Goal: Task Accomplishment & Management: Use online tool/utility

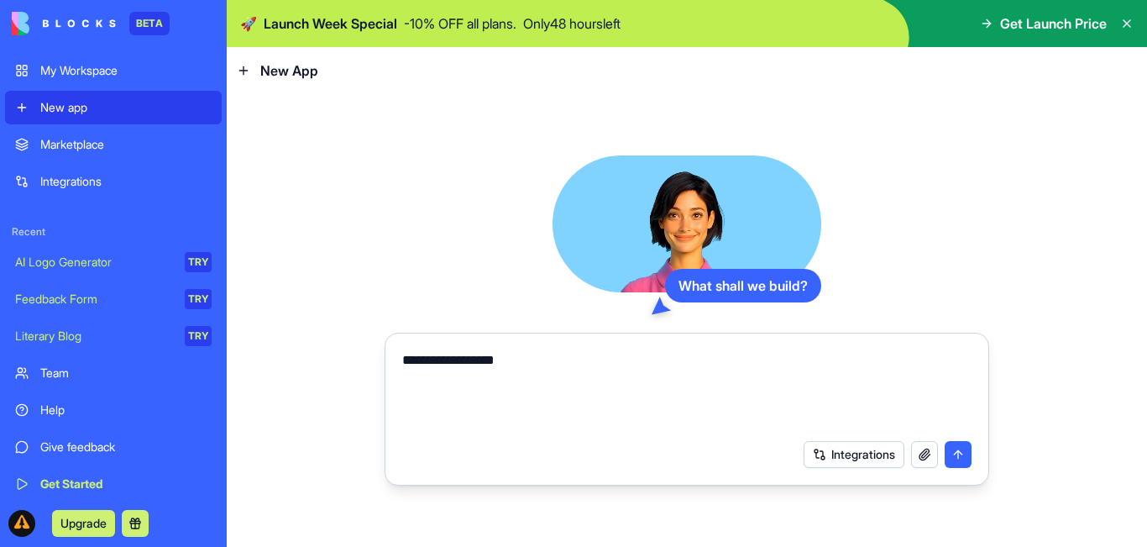
drag, startPoint x: 0, startPoint y: 0, endPoint x: 606, endPoint y: 389, distance: 719.8
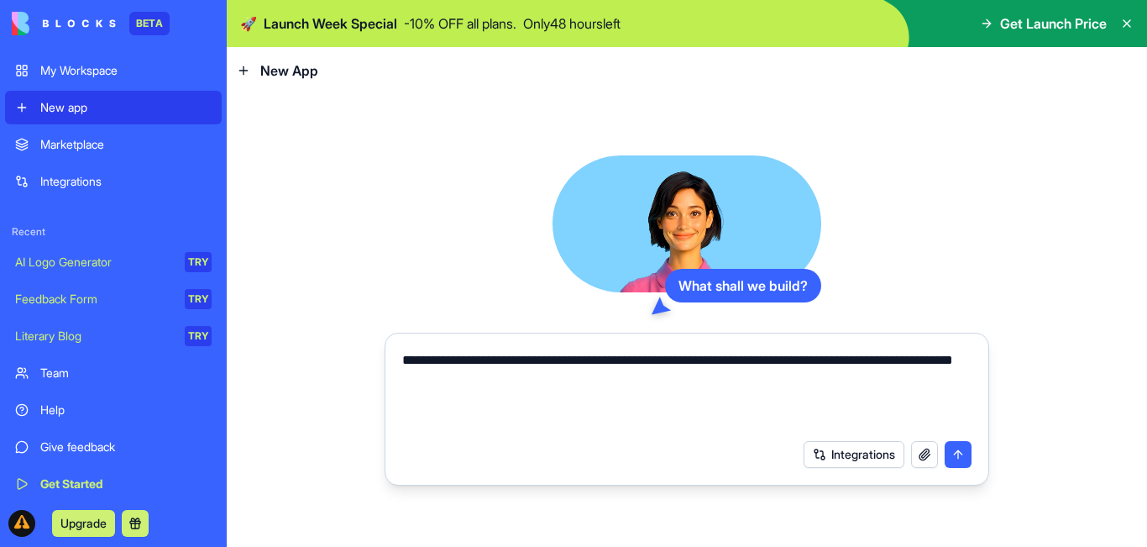
type textarea "**********"
click at [864, 459] on button "Integrations" at bounding box center [854, 454] width 101 height 27
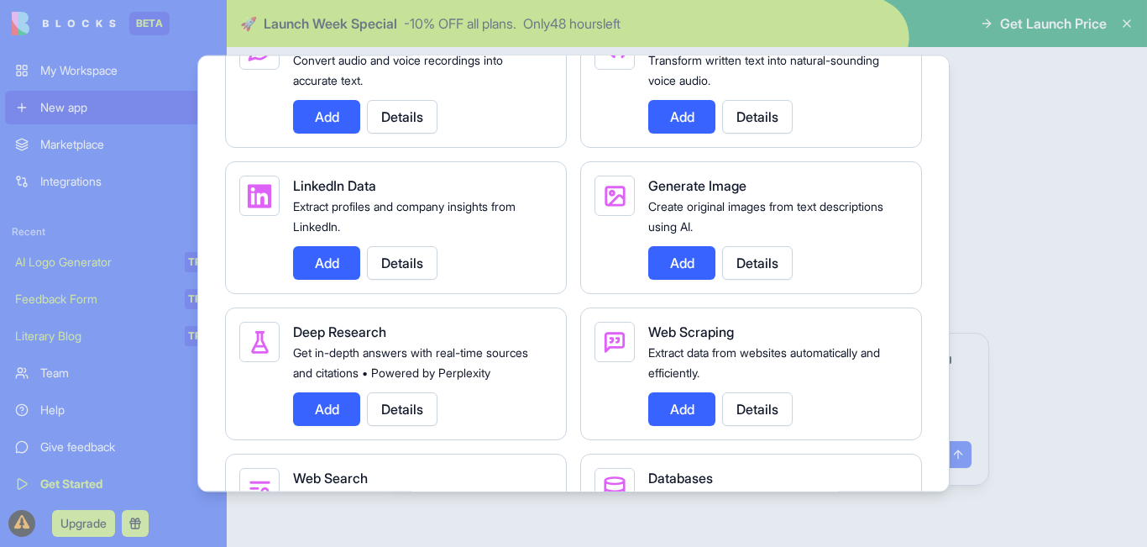
scroll to position [2421, 0]
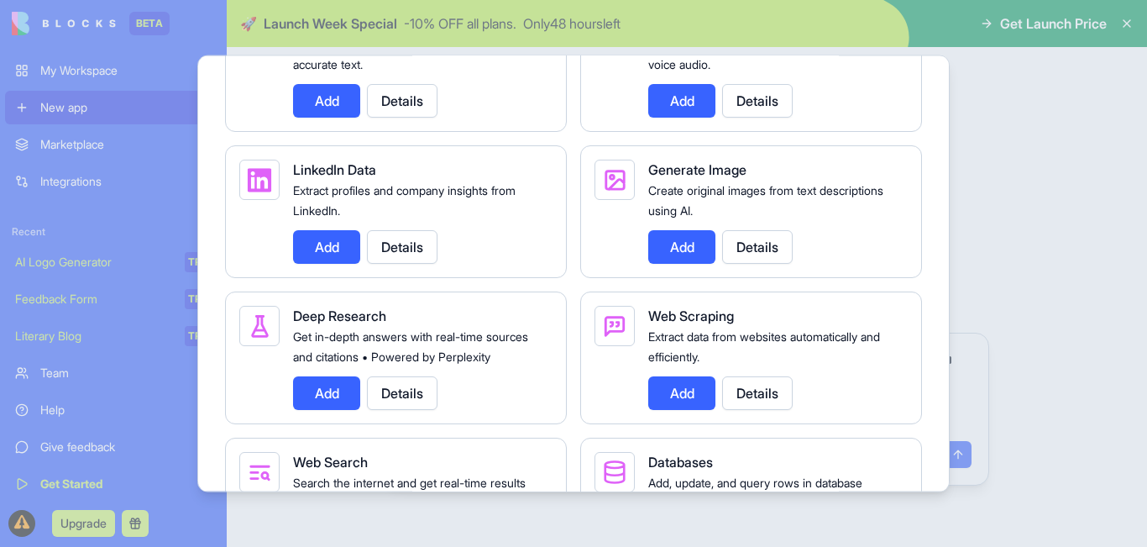
click at [973, 426] on div at bounding box center [573, 273] width 1147 height 547
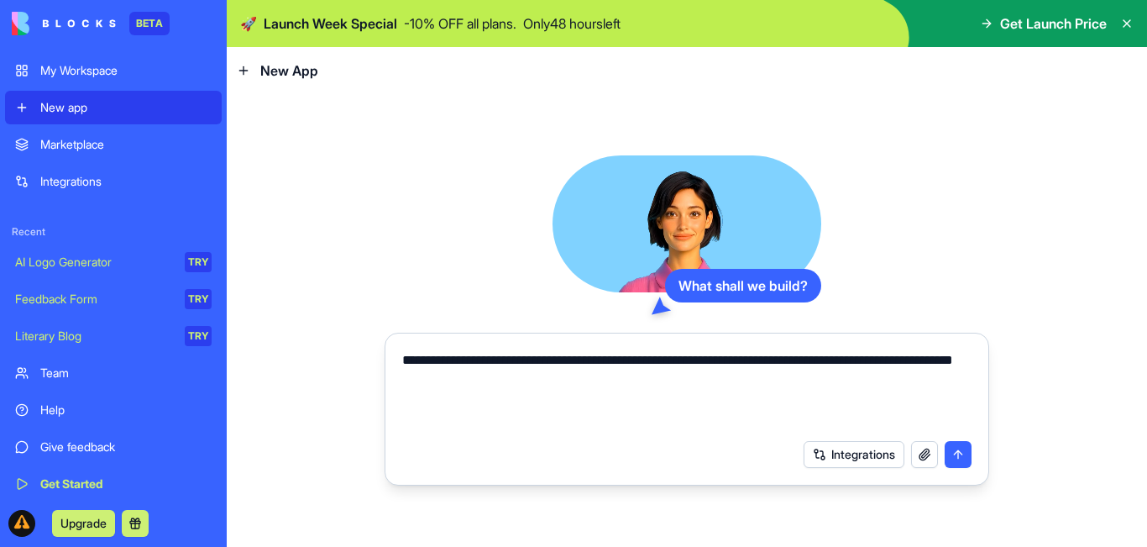
click at [953, 452] on button "submit" at bounding box center [958, 454] width 27 height 27
click at [945, 441] on button "submit" at bounding box center [958, 454] width 27 height 27
click at [1127, 22] on icon at bounding box center [1127, 23] width 13 height 13
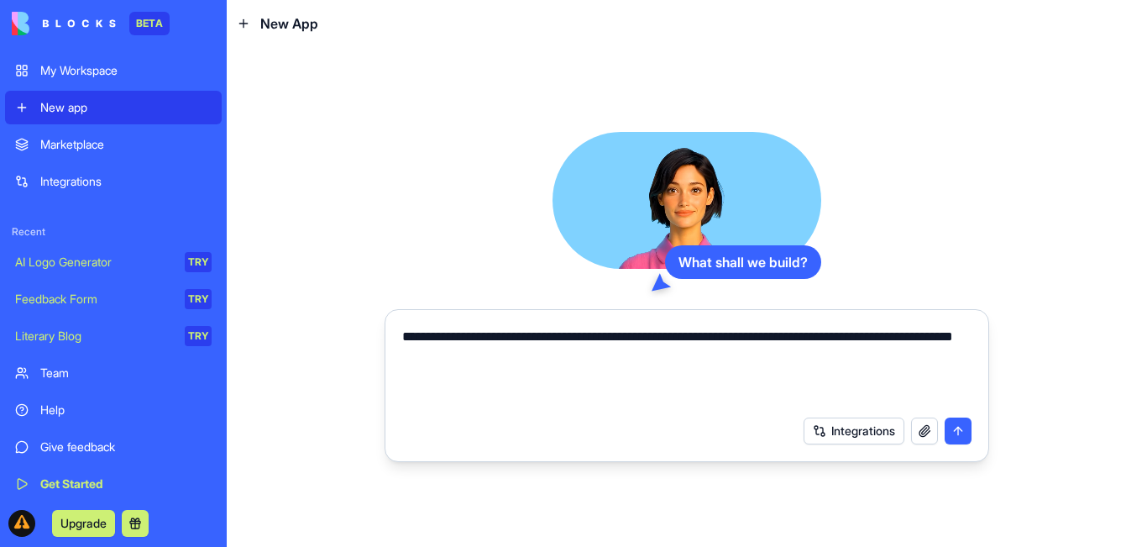
click at [956, 415] on div "Integrations" at bounding box center [687, 430] width 590 height 47
click at [640, 376] on textarea "**********" at bounding box center [687, 367] width 570 height 81
click at [872, 430] on button "Integrations" at bounding box center [854, 430] width 101 height 27
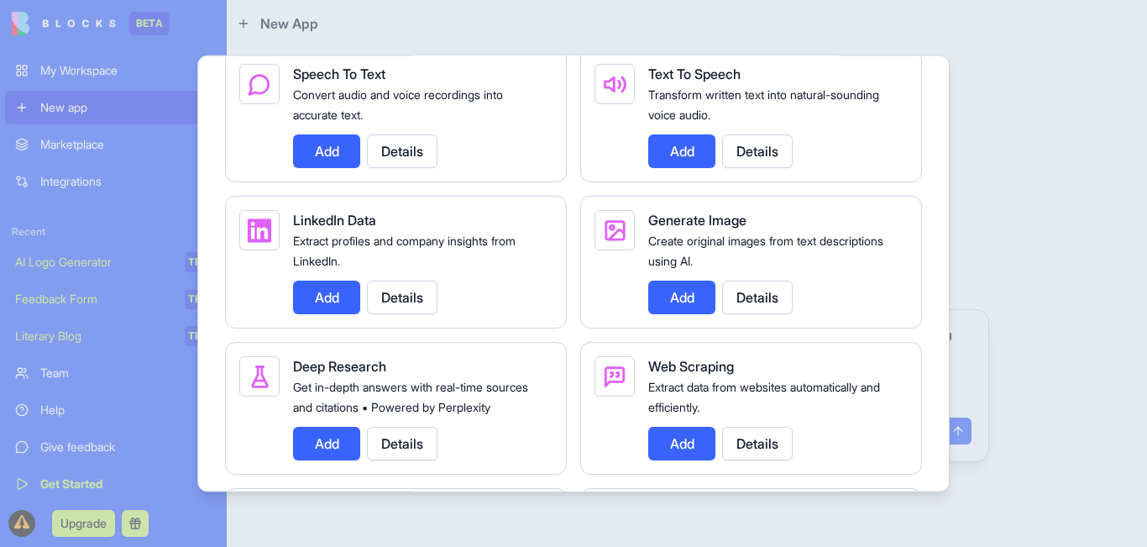
scroll to position [3117, 0]
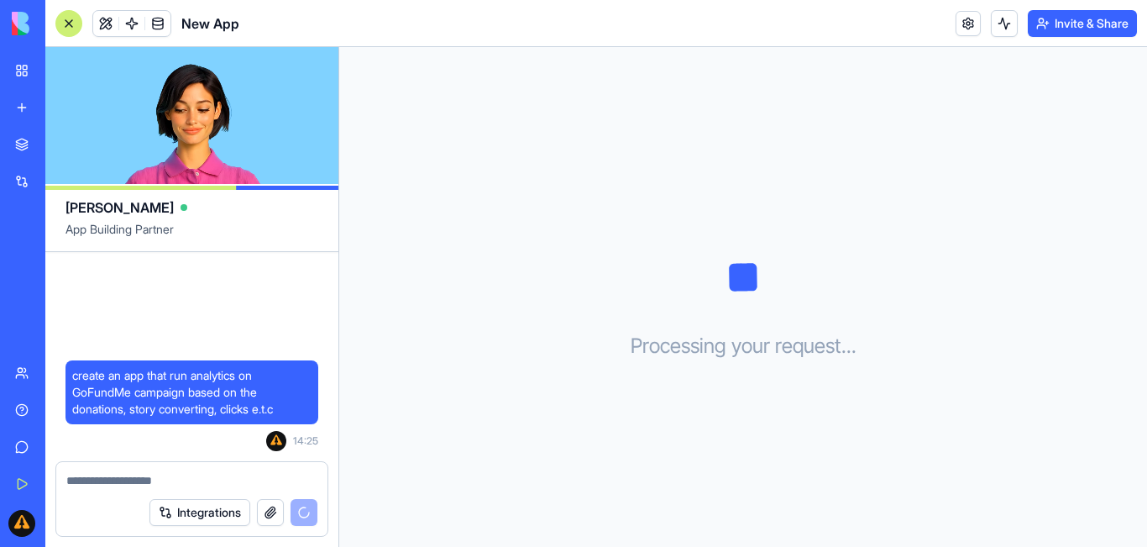
click at [966, 16] on link at bounding box center [968, 23] width 25 height 25
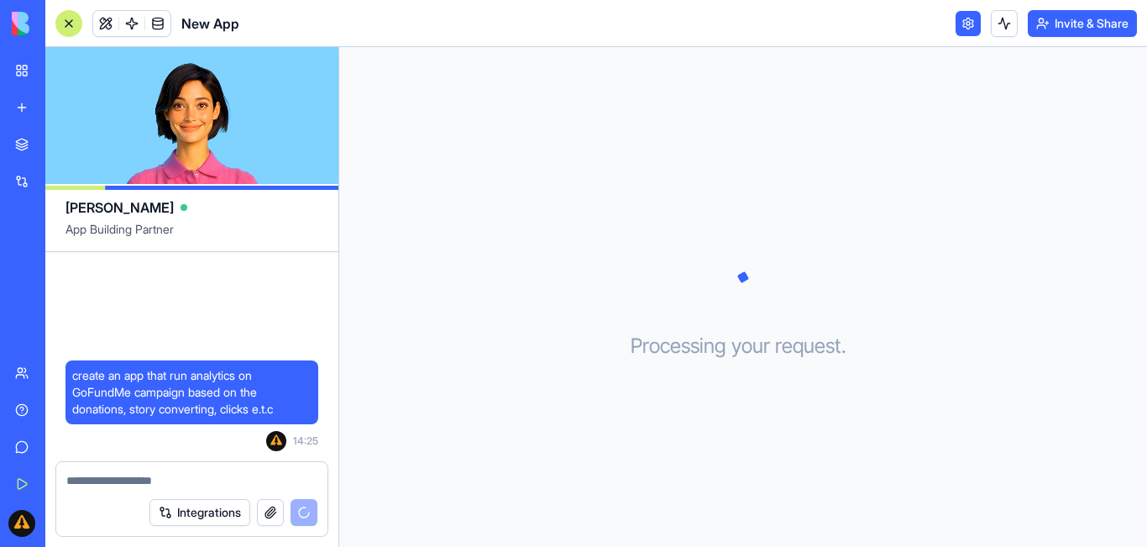
click at [963, 14] on link at bounding box center [968, 23] width 25 height 25
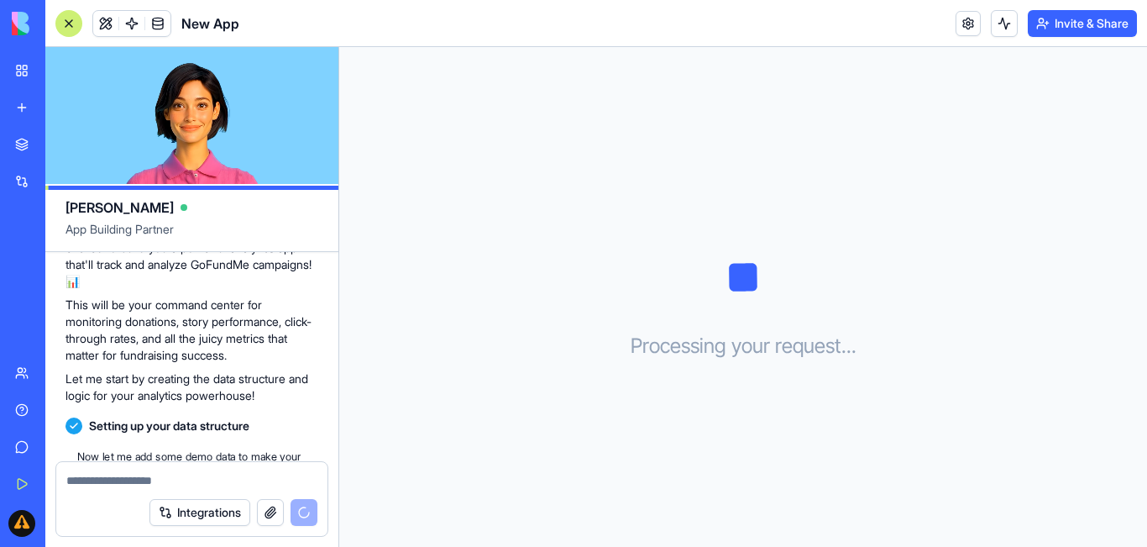
scroll to position [271, 0]
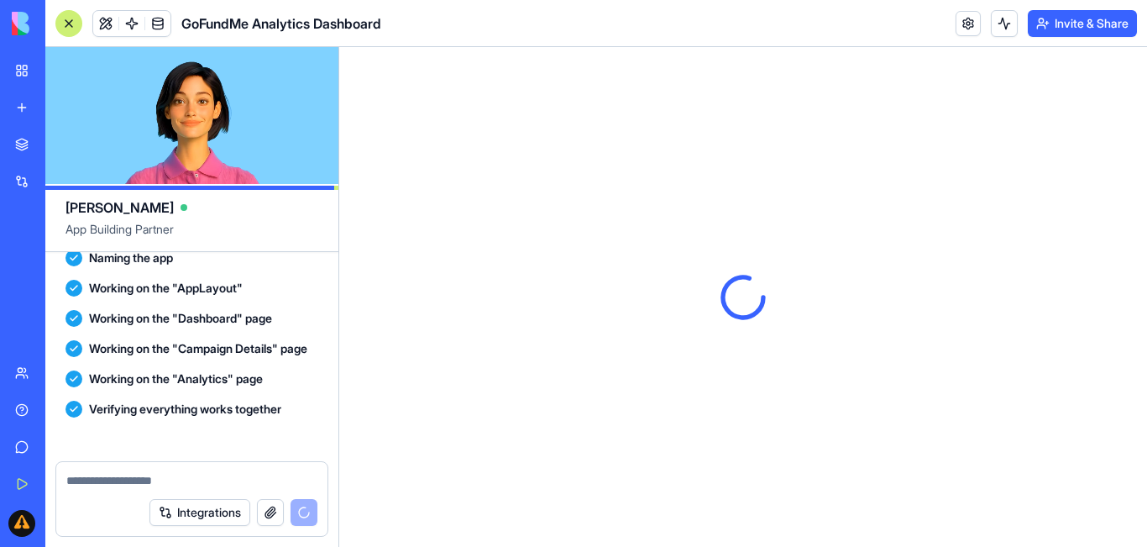
scroll to position [863, 0]
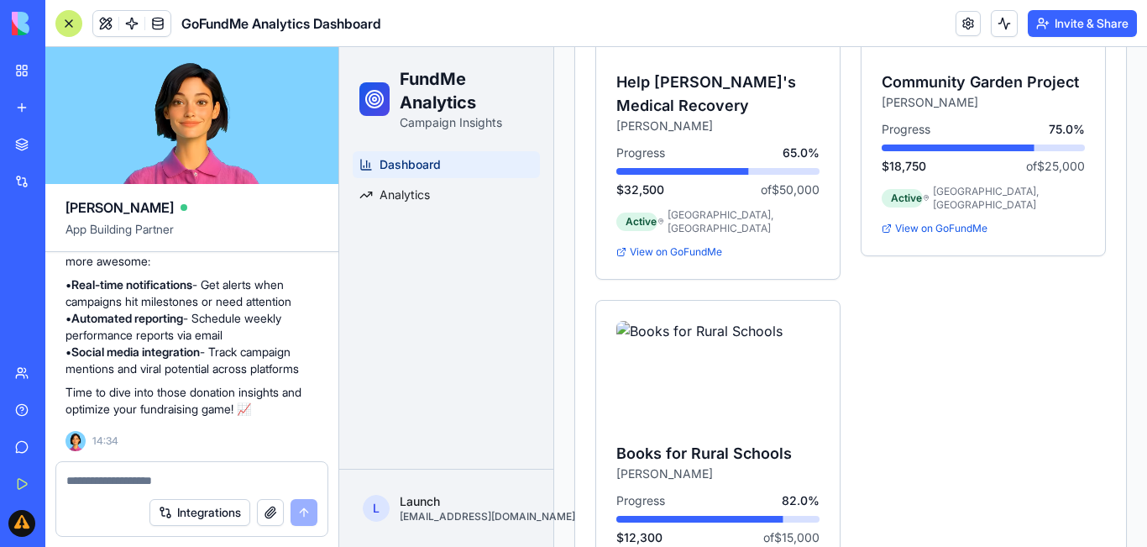
scroll to position [1294, 0]
click at [918, 234] on div "View on GoFundMe" at bounding box center [983, 227] width 203 height 13
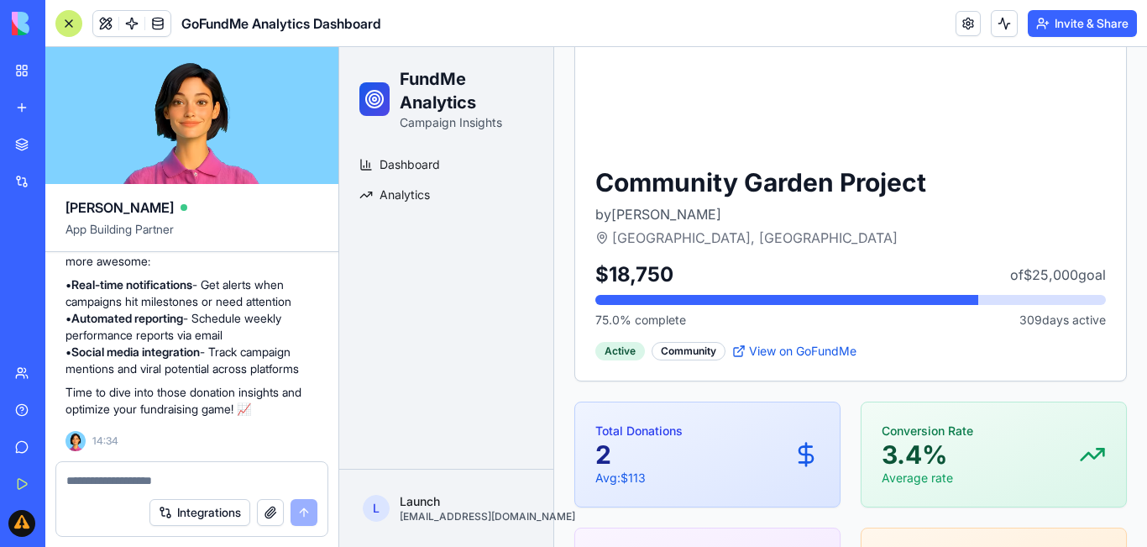
scroll to position [166, 0]
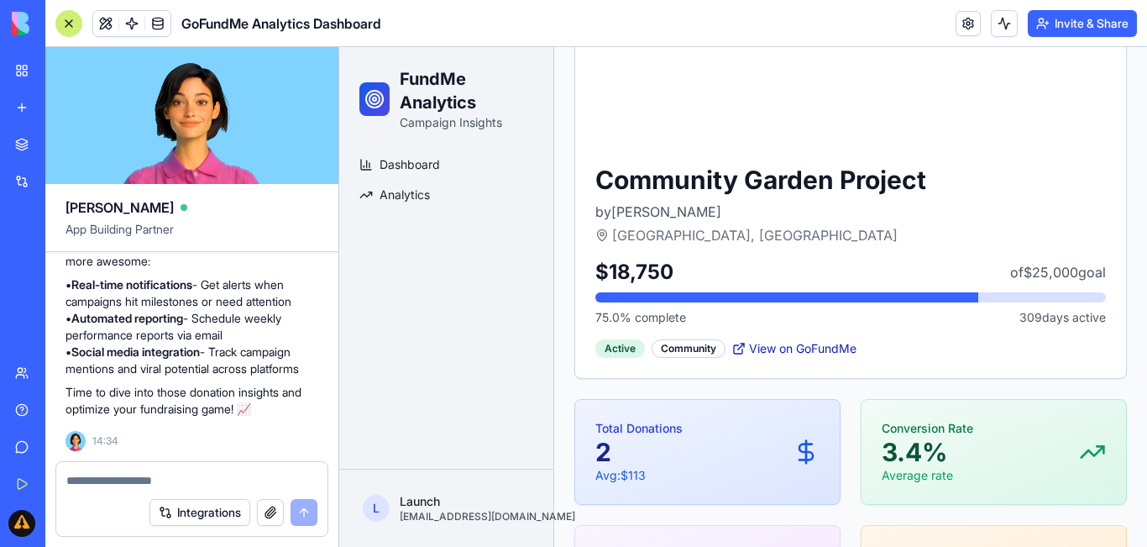
click at [793, 348] on link "View on GoFundMe" at bounding box center [795, 348] width 124 height 18
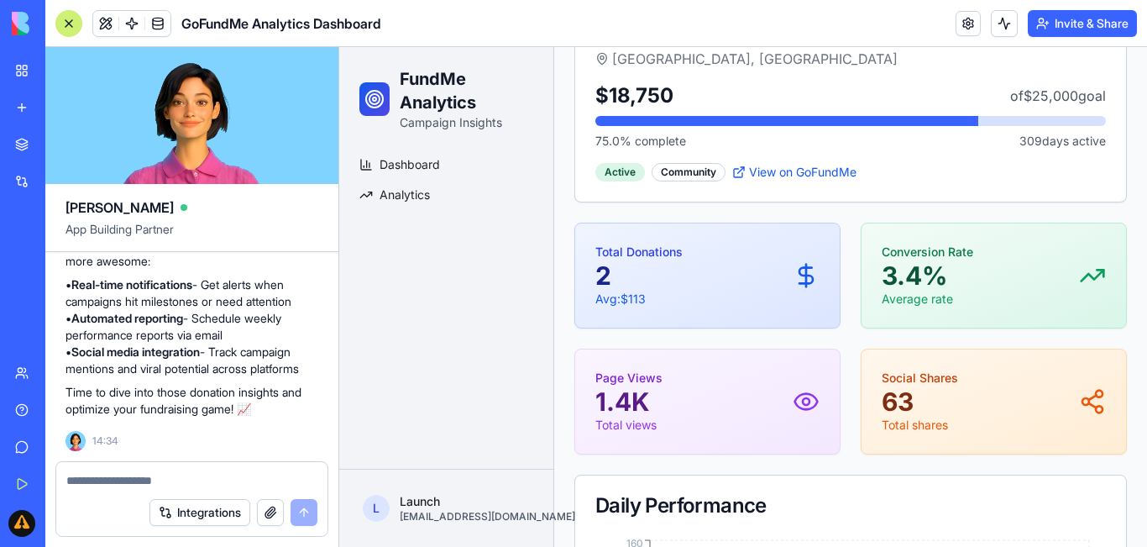
scroll to position [0, 0]
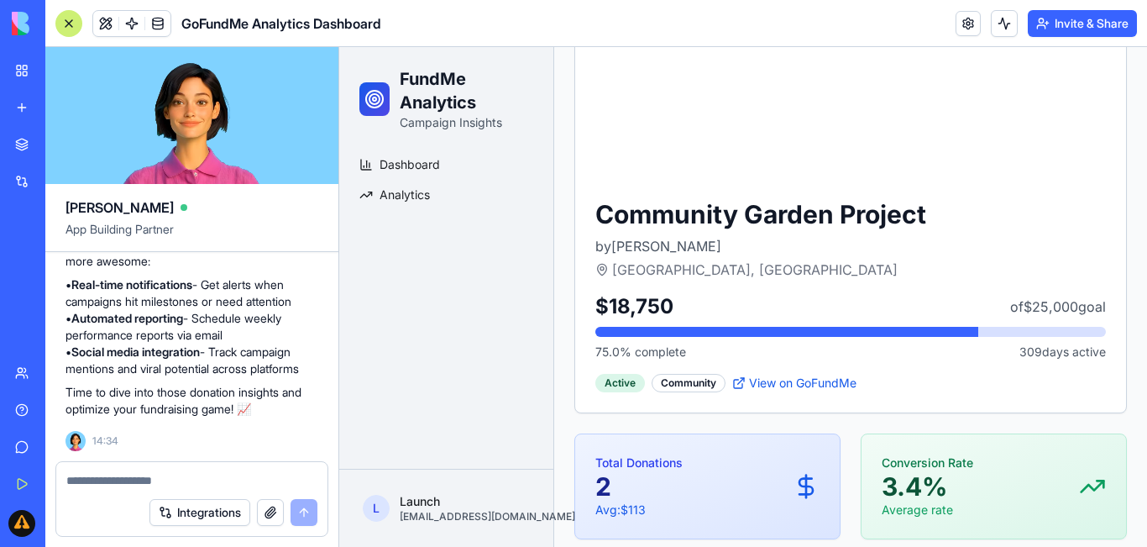
scroll to position [133, 0]
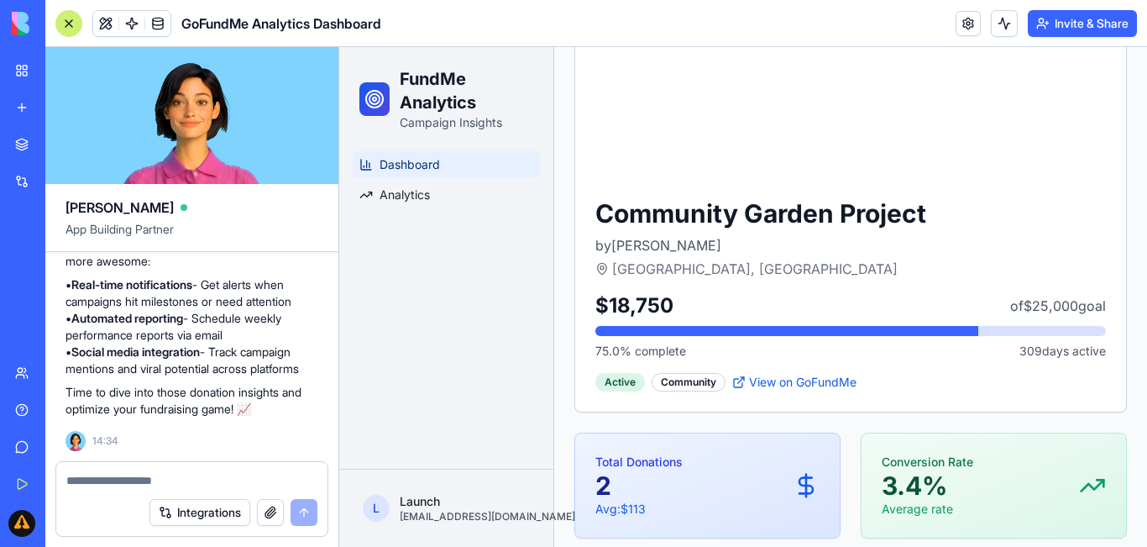
click at [434, 163] on span "Dashboard" at bounding box center [410, 164] width 60 height 17
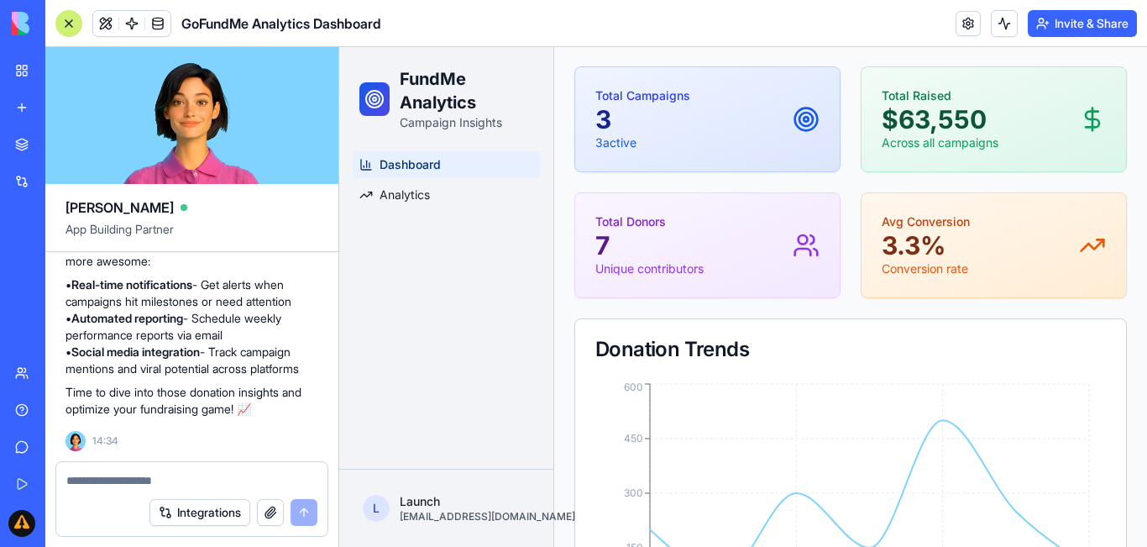
scroll to position [0, 0]
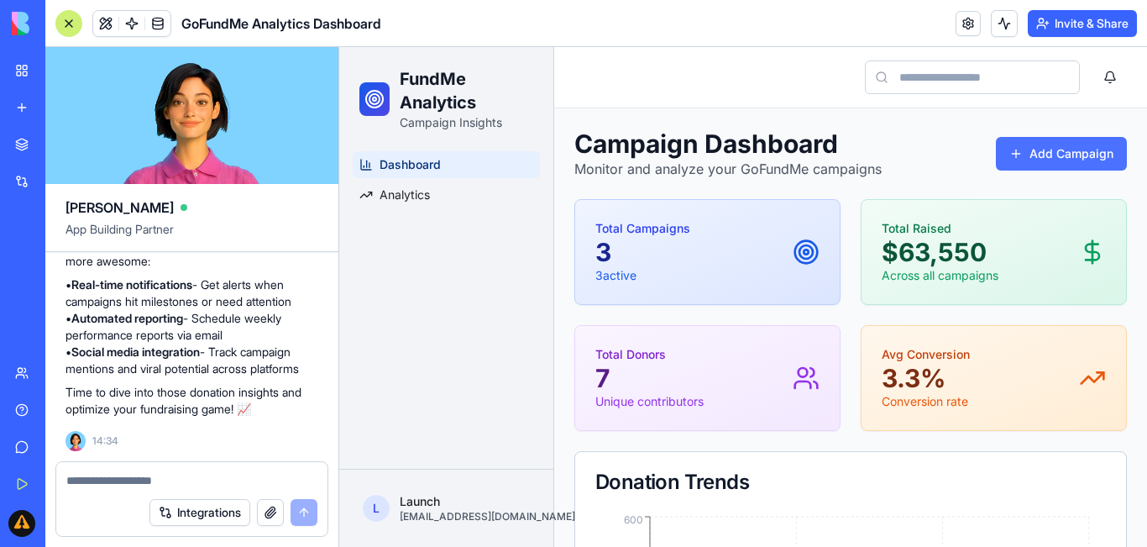
click at [1040, 144] on button "Add Campaign" at bounding box center [1061, 154] width 131 height 34
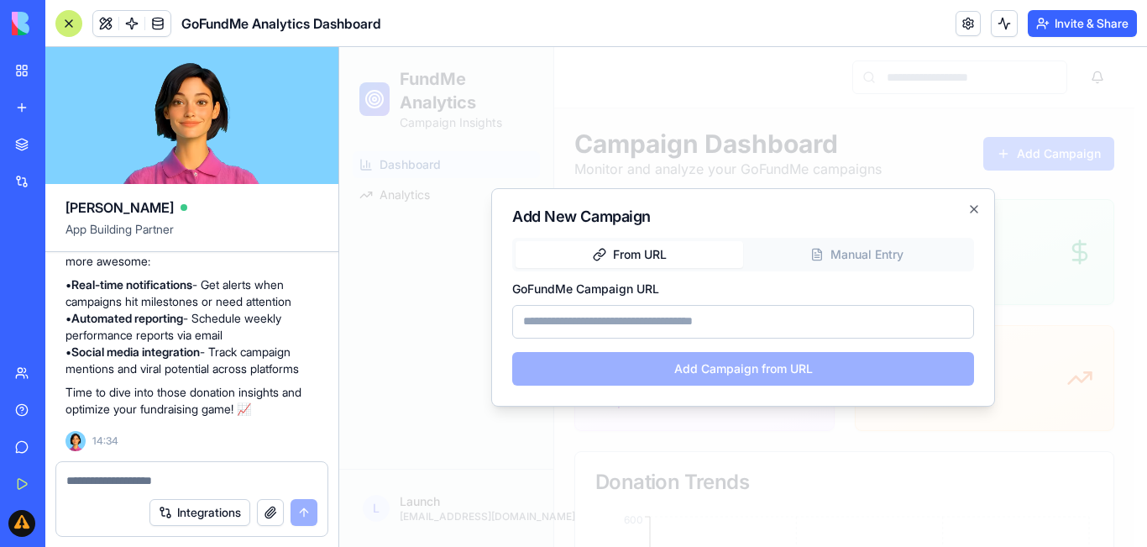
click at [578, 321] on input "GoFundMe Campaign URL" at bounding box center [743, 322] width 462 height 34
paste input "**********"
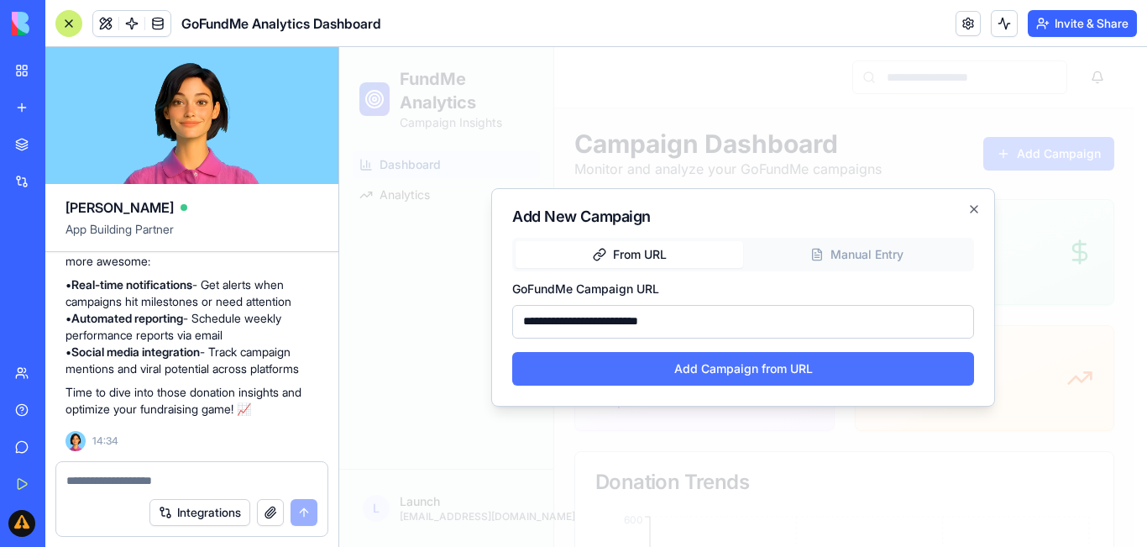
type input "**********"
click at [601, 382] on button "Add Campaign from URL" at bounding box center [743, 369] width 462 height 34
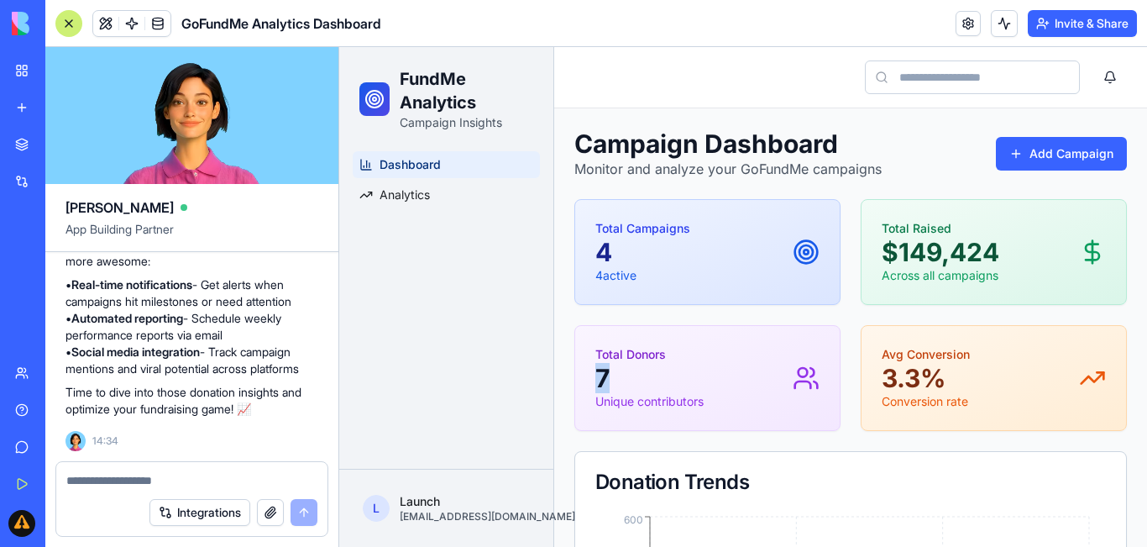
drag, startPoint x: 601, startPoint y: 382, endPoint x: 643, endPoint y: 365, distance: 45.2
click at [643, 365] on p "7" at bounding box center [650, 378] width 108 height 30
click at [1054, 159] on button "Add Campaign" at bounding box center [1061, 154] width 131 height 34
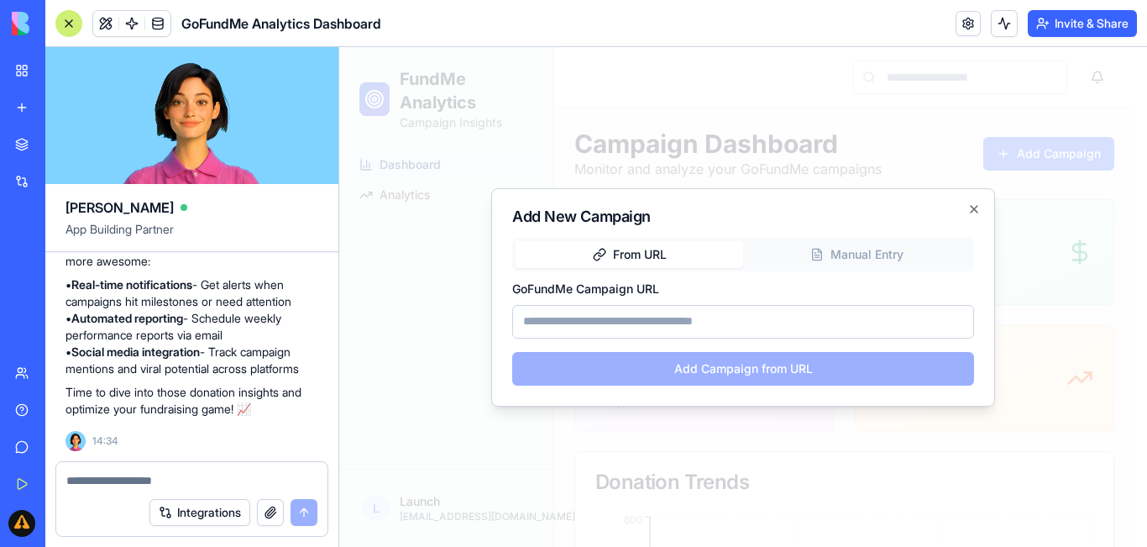
click at [759, 318] on input "GoFundMe Campaign URL" at bounding box center [743, 322] width 462 height 34
paste input "**********"
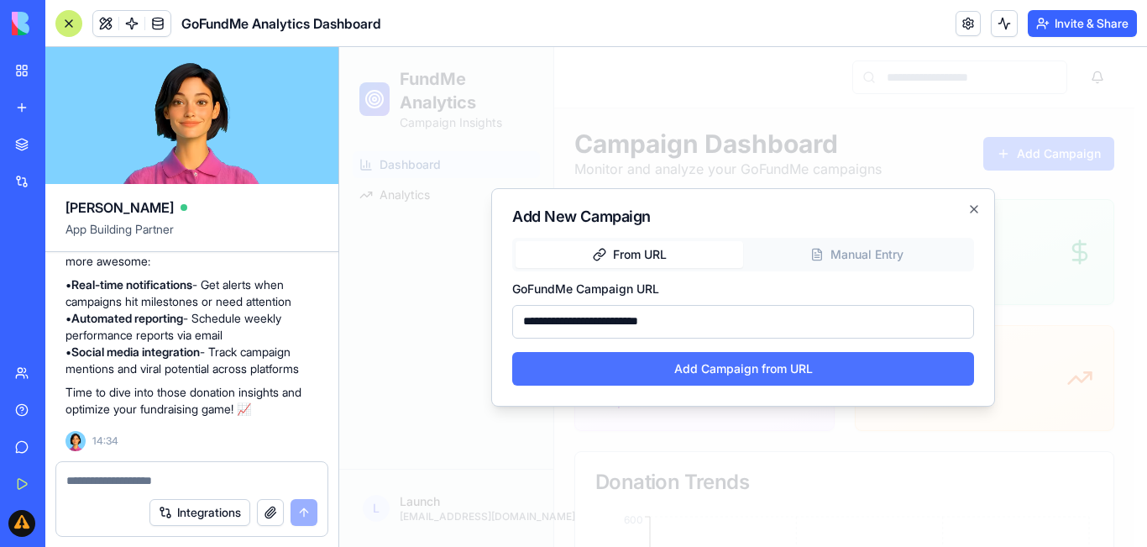
type input "**********"
click at [769, 354] on button "Add Campaign from URL" at bounding box center [743, 369] width 462 height 34
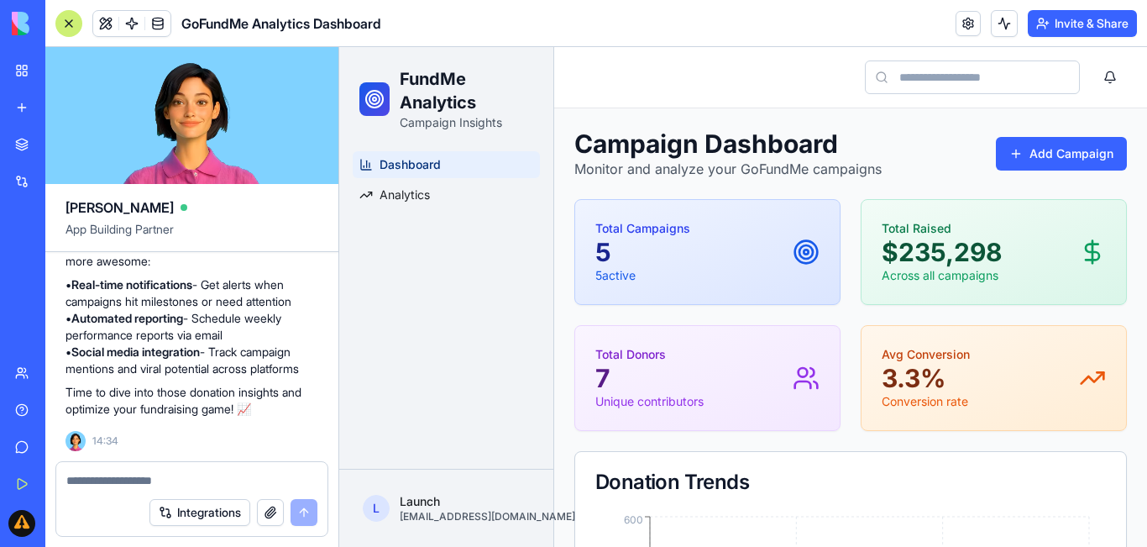
click at [773, 91] on div "Toggle sidebar" at bounding box center [851, 77] width 553 height 34
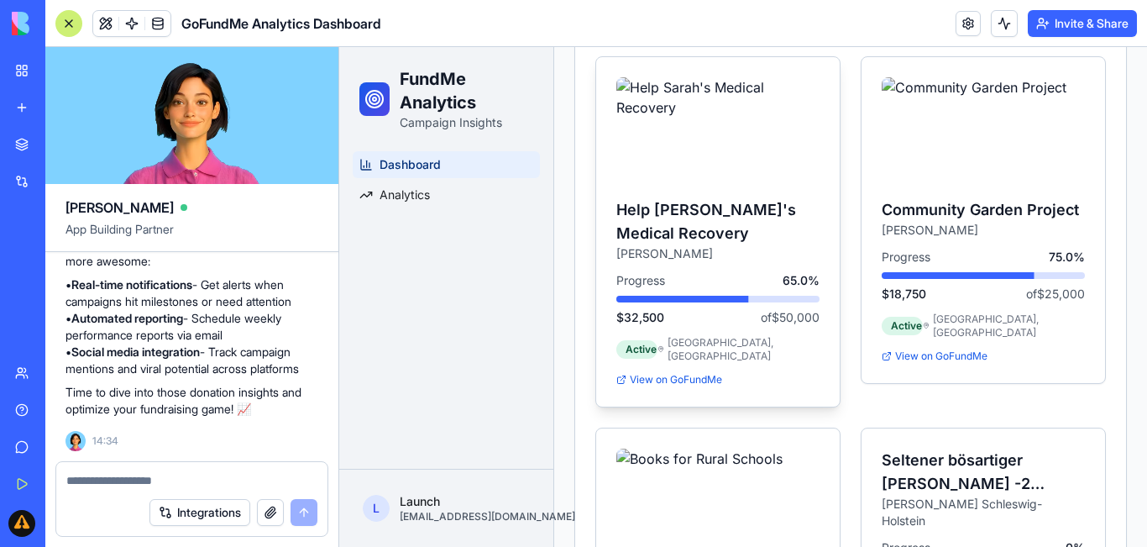
scroll to position [1148, 0]
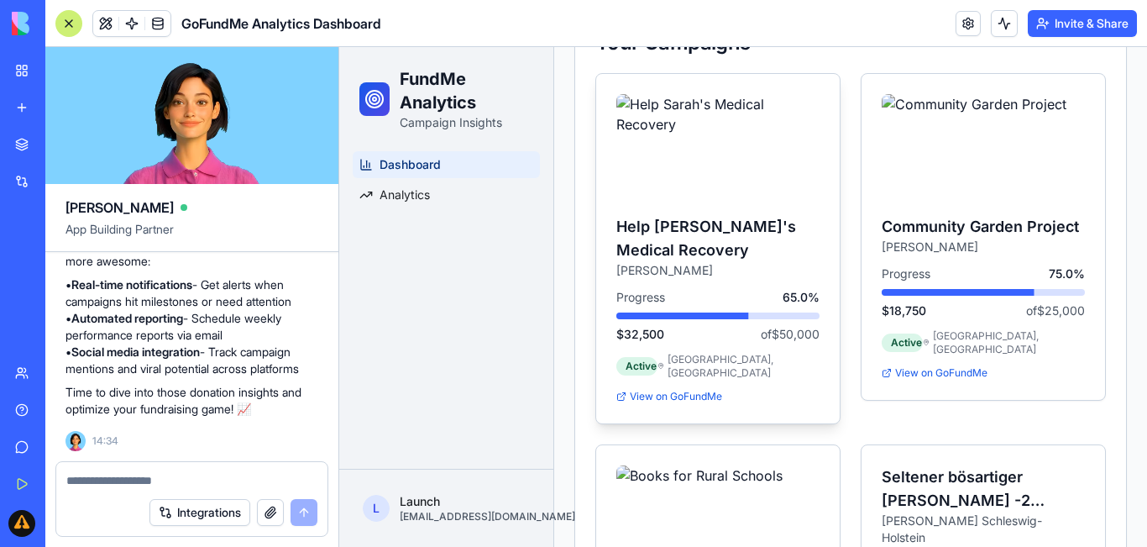
click at [760, 309] on div "Progress 65.0% $32,500 of $50,000" at bounding box center [718, 316] width 203 height 54
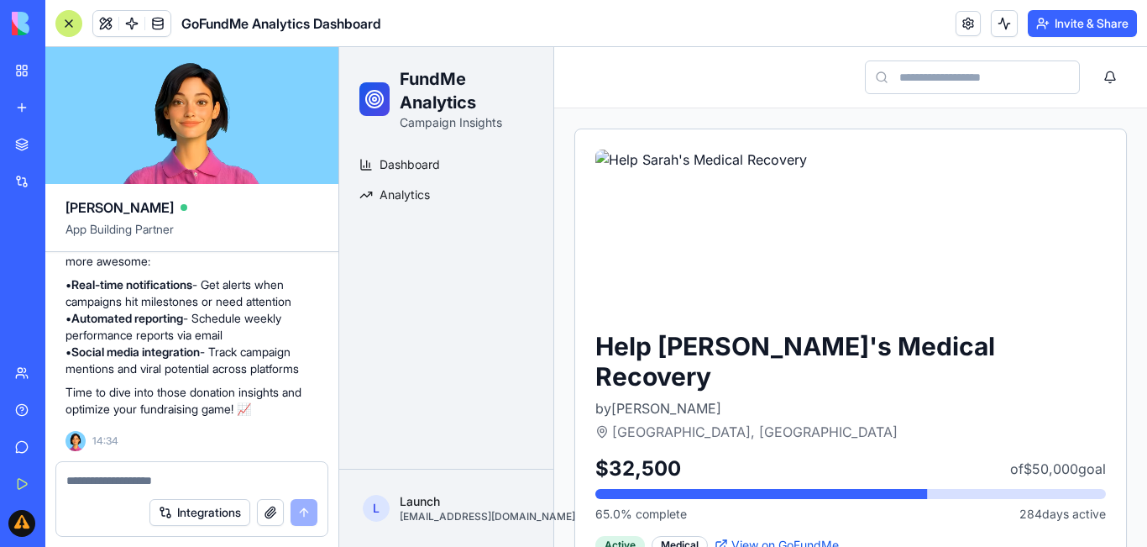
click at [1104, 18] on button "Invite & Share" at bounding box center [1082, 23] width 109 height 27
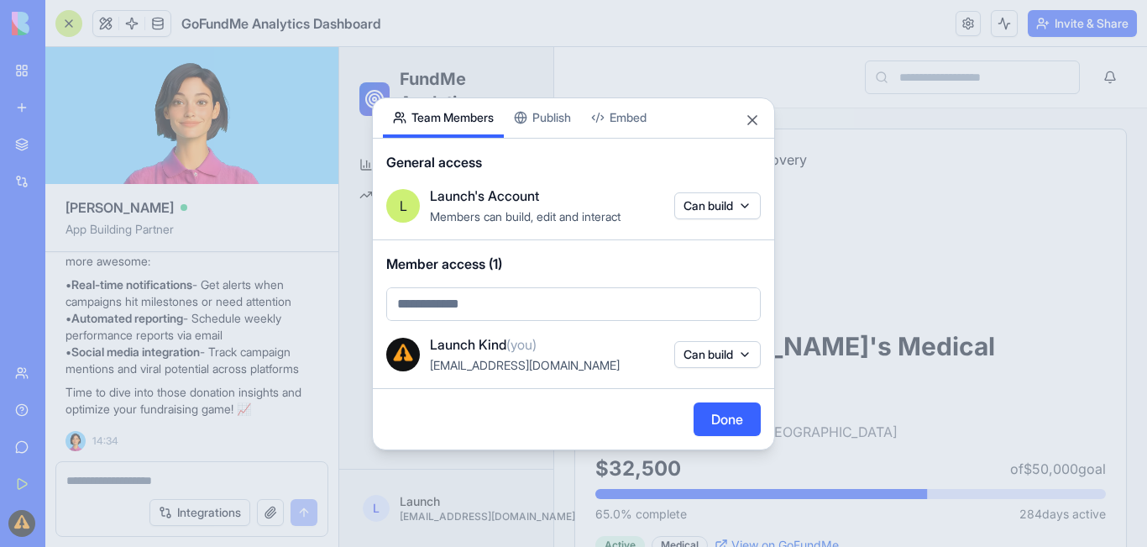
click at [740, 204] on body "BETA My Workspace New app Marketplace Integrations Recent New App New App New A…" at bounding box center [573, 273] width 1147 height 547
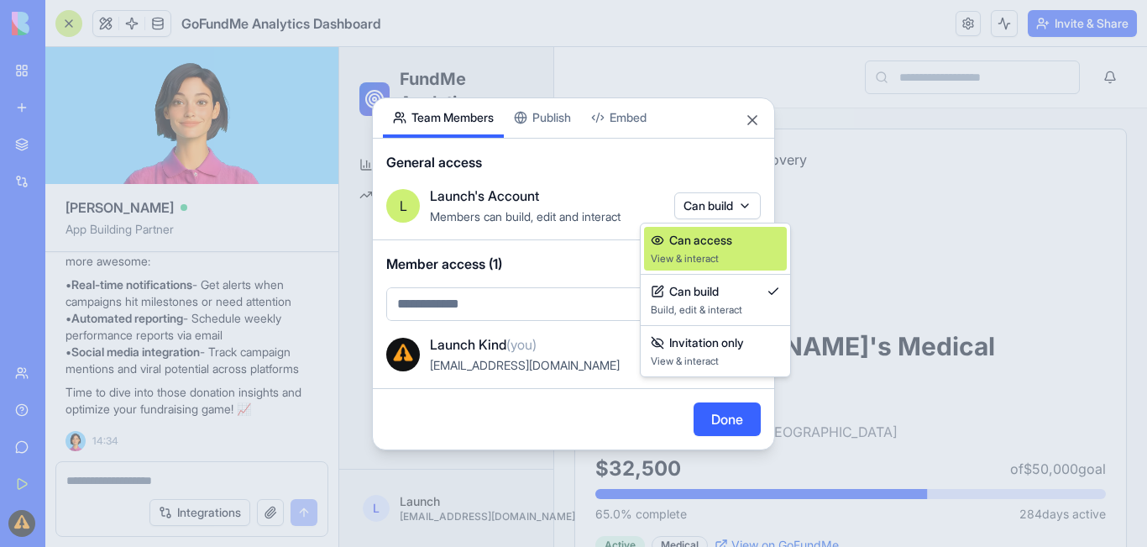
click at [673, 258] on span "View & interact" at bounding box center [715, 258] width 129 height 13
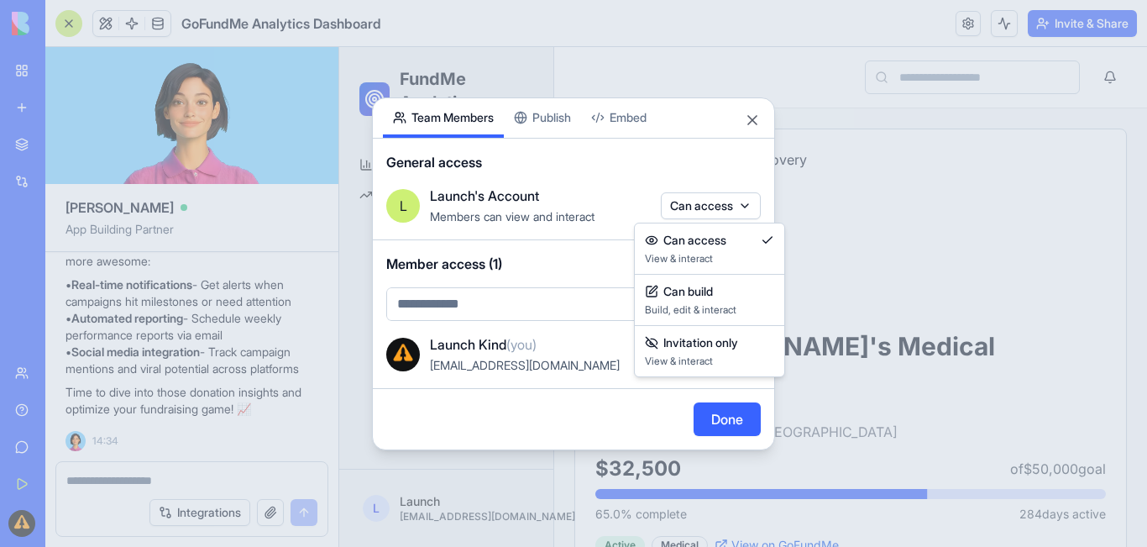
click at [708, 197] on body "BETA My Workspace New app Marketplace Integrations Recent New App New App New A…" at bounding box center [573, 273] width 1147 height 547
click at [696, 338] on span "Invitation only" at bounding box center [701, 342] width 75 height 17
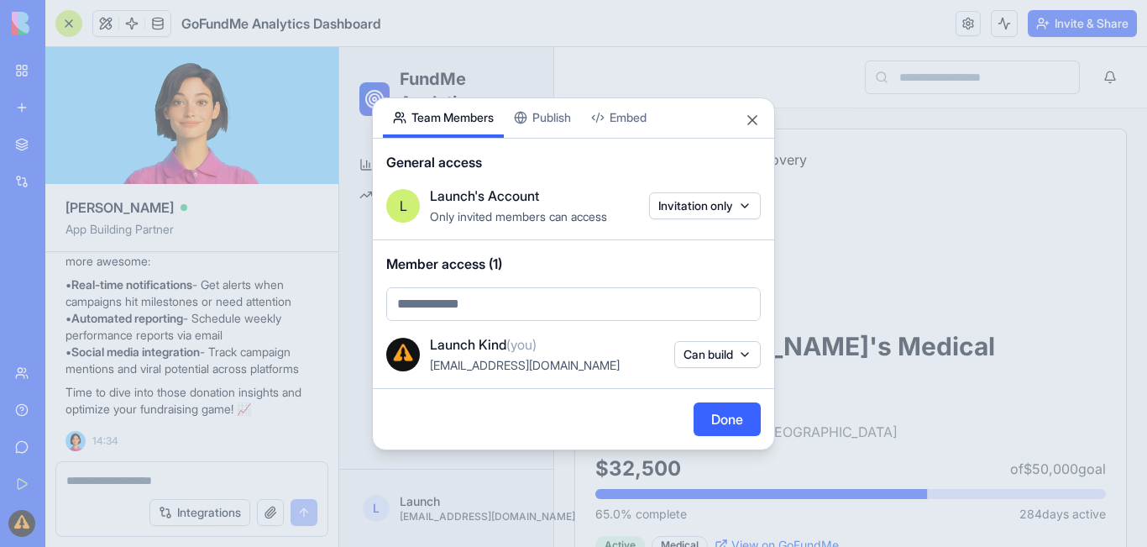
click at [696, 203] on body "BETA My Workspace New app Marketplace Integrations Recent New App New App New A…" at bounding box center [573, 273] width 1147 height 547
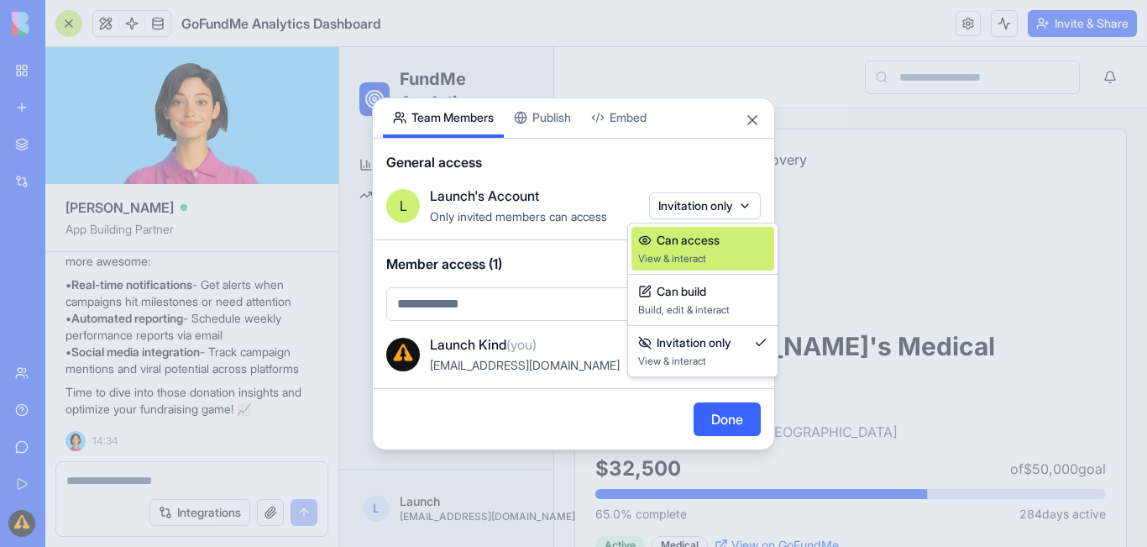
click at [713, 250] on div "Can access View & interact" at bounding box center [702, 249] width 129 height 34
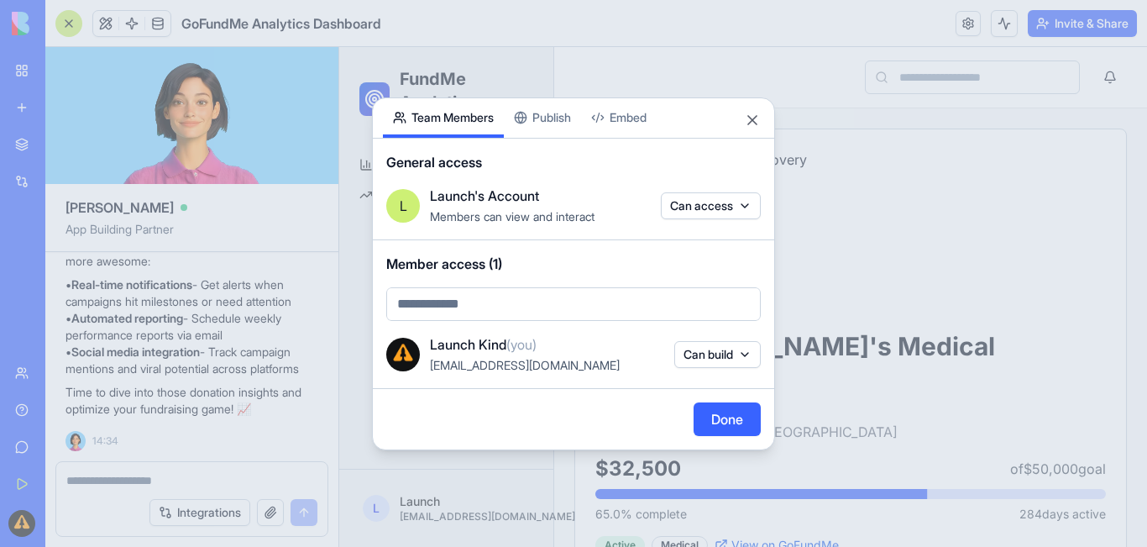
click at [546, 305] on body "BETA My Workspace New app Marketplace Integrations Recent New App New App New A…" at bounding box center [573, 273] width 1147 height 547
click at [710, 339] on body "BETA My Workspace New app Marketplace Integrations Recent New App New App New A…" at bounding box center [573, 273] width 1147 height 547
click at [711, 344] on button "Can build" at bounding box center [718, 354] width 87 height 27
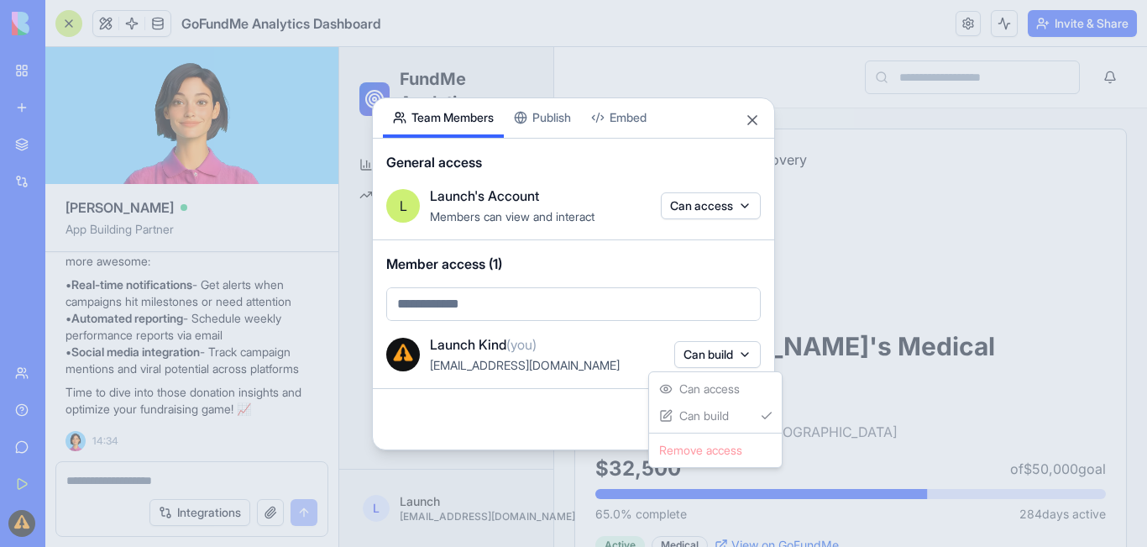
click at [664, 336] on body "BETA My Workspace New app Marketplace Integrations Recent New App New App New A…" at bounding box center [573, 273] width 1147 height 547
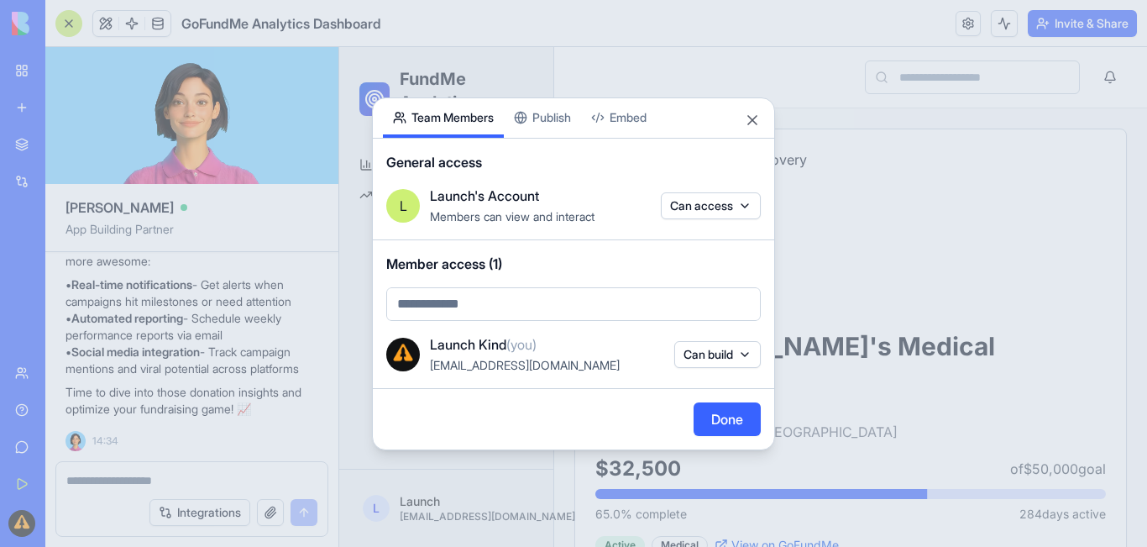
click at [734, 421] on button "Done" at bounding box center [727, 419] width 67 height 34
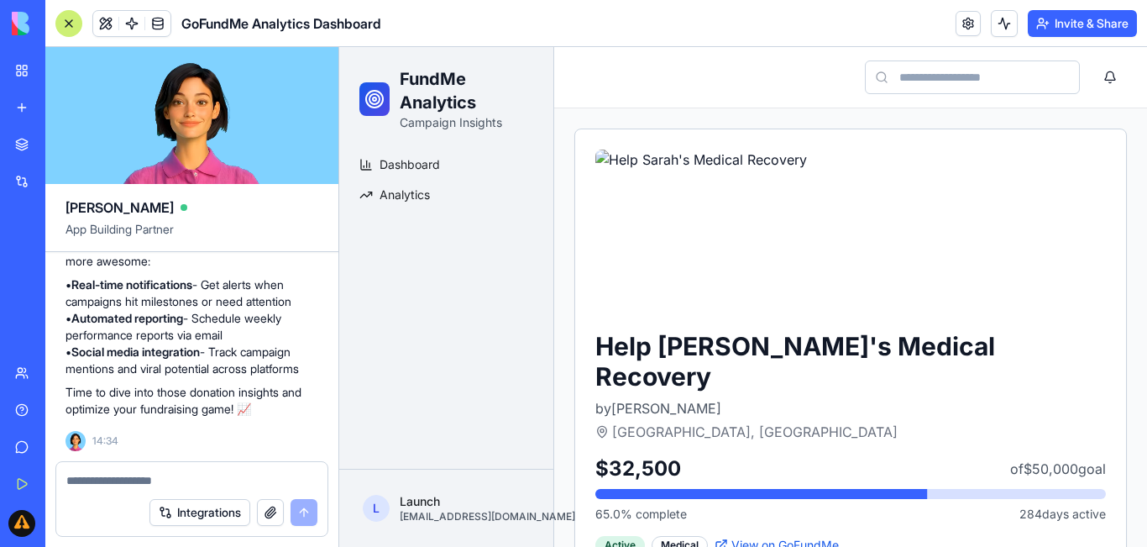
click at [1057, 26] on button "Invite & Share" at bounding box center [1082, 23] width 109 height 27
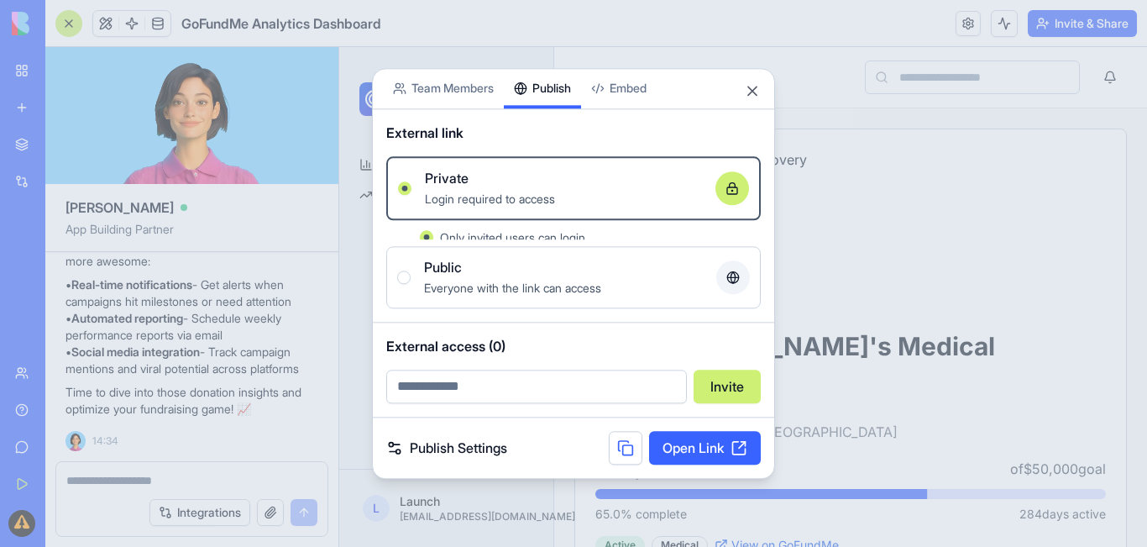
click at [545, 118] on div "Share App Team Members Publish Embed External link Private Login required to ac…" at bounding box center [573, 273] width 403 height 411
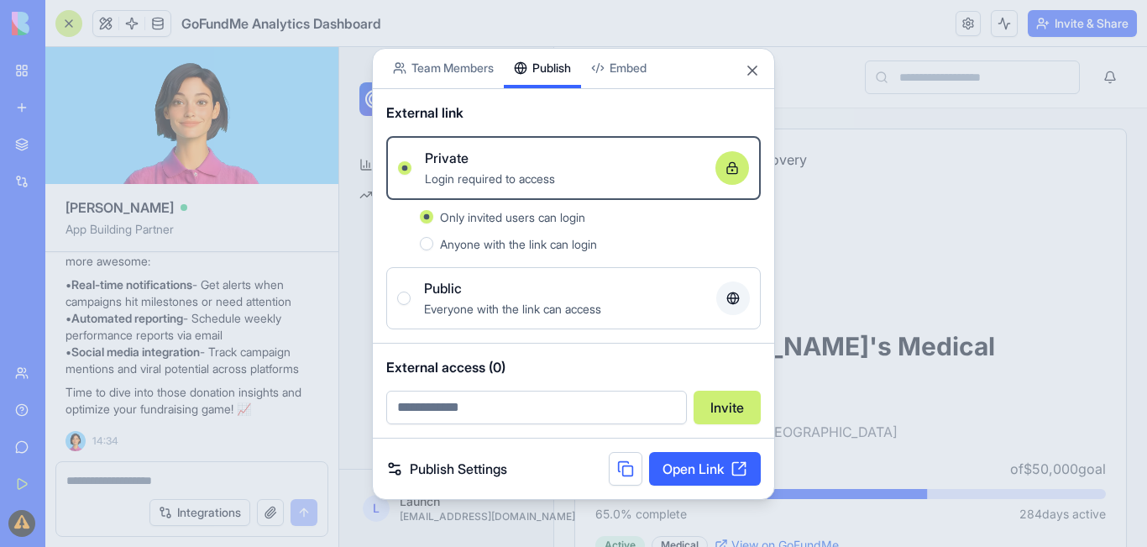
click at [440, 245] on span "Anyone with the link can login" at bounding box center [518, 244] width 157 height 14
click at [433, 245] on button "Anyone with the link can login" at bounding box center [426, 243] width 13 height 13
click at [478, 171] on span "Login required to access" at bounding box center [490, 178] width 130 height 14
click at [412, 171] on button "Private Login required to access" at bounding box center [404, 167] width 13 height 13
click at [732, 169] on icon at bounding box center [732, 167] width 13 height 13
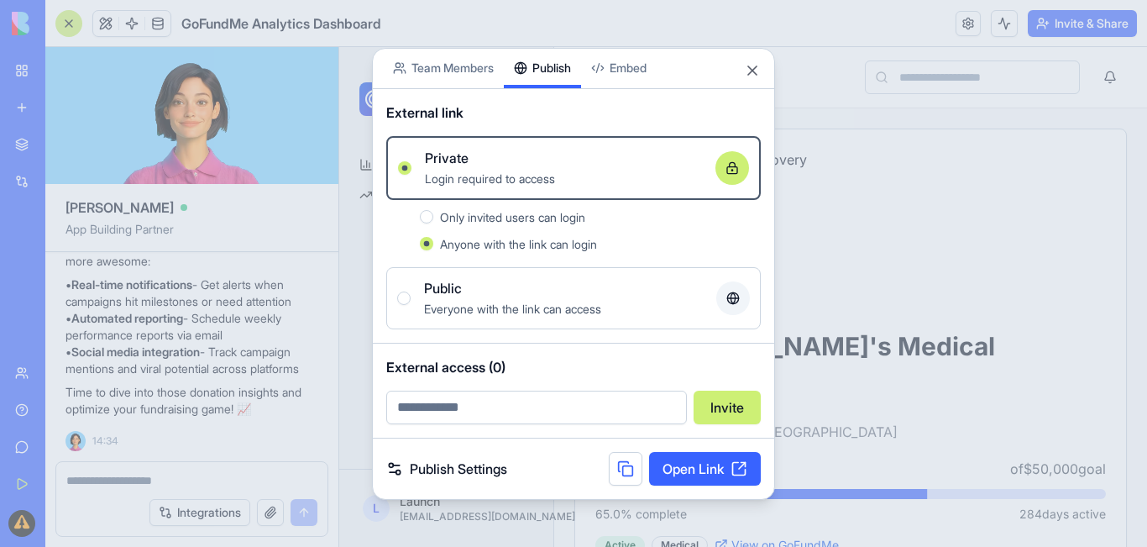
click at [412, 169] on button "Private Login required to access" at bounding box center [404, 167] width 13 height 13
click at [403, 299] on button "Public Everyone with the link can access" at bounding box center [403, 297] width 13 height 13
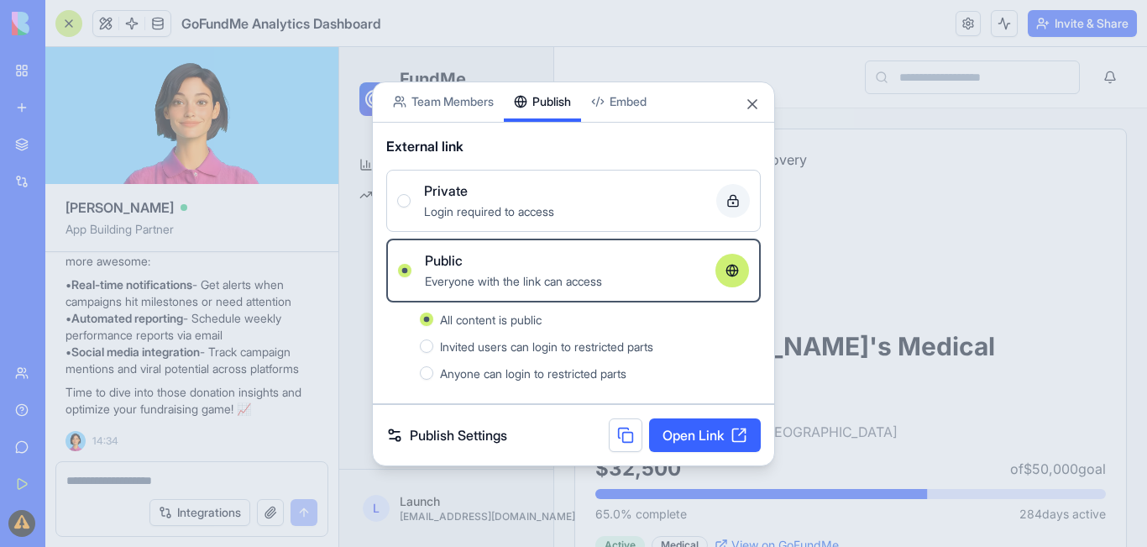
click at [500, 432] on link "Publish Settings" at bounding box center [446, 435] width 121 height 20
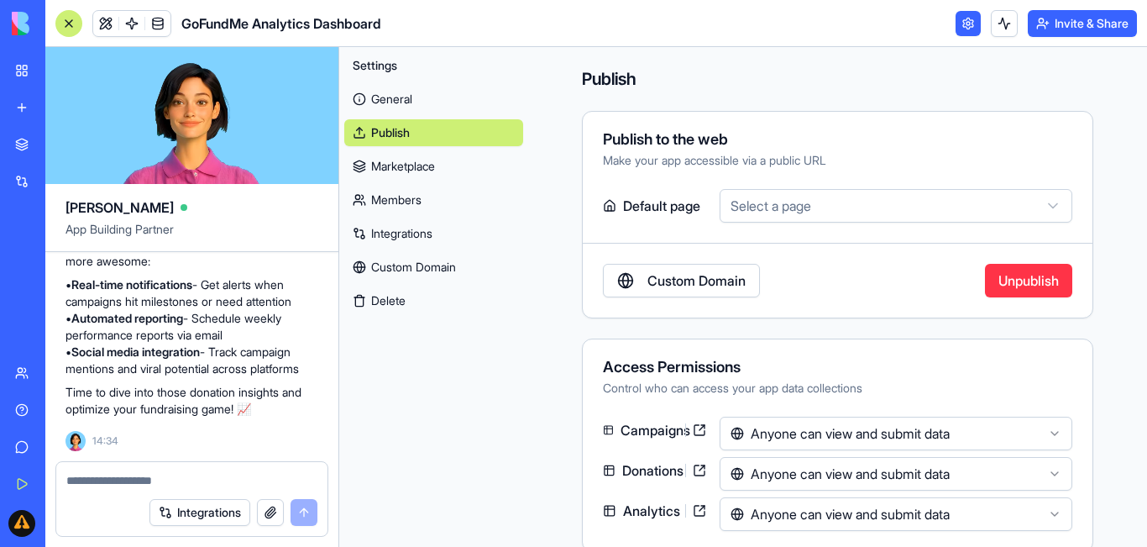
click at [708, 294] on link "Custom Domain" at bounding box center [681, 281] width 157 height 34
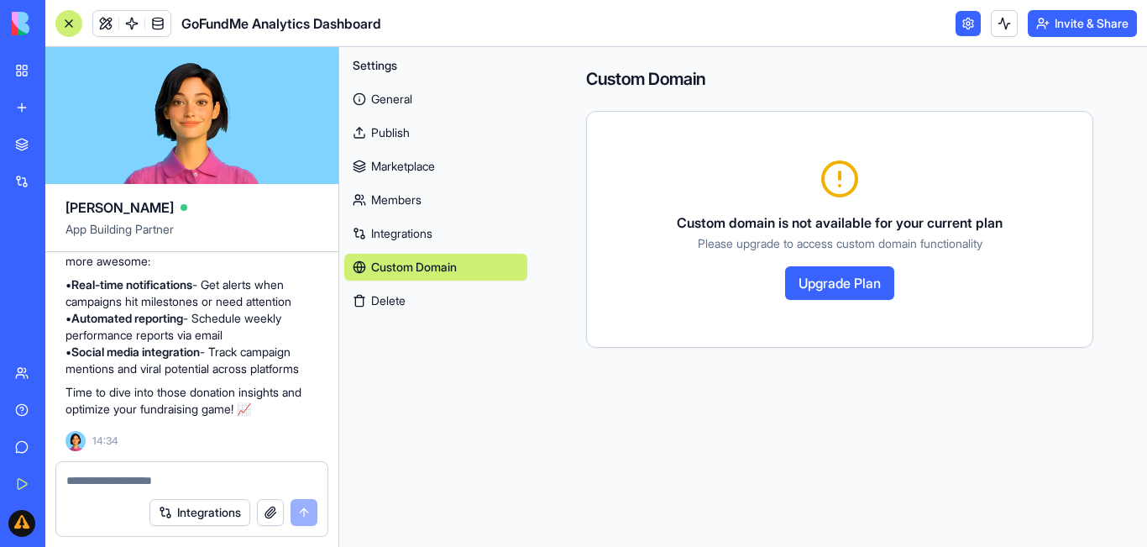
click at [969, 205] on div "Custom domain is not available for your current plan Please upgrade to access c…" at bounding box center [839, 229] width 465 height 141
click at [390, 127] on link "Publish" at bounding box center [435, 132] width 183 height 27
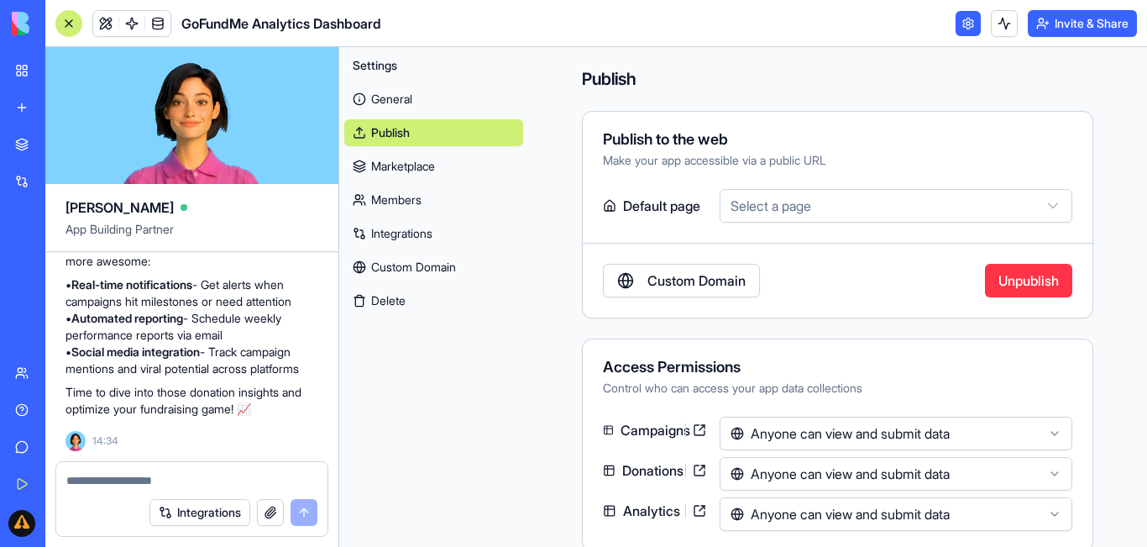
scroll to position [32, 0]
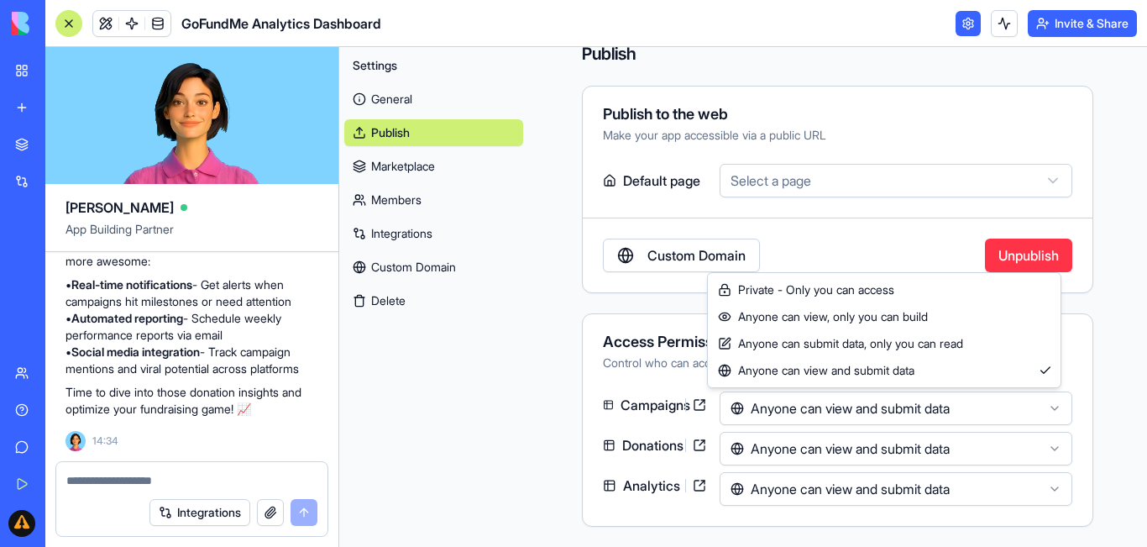
click at [967, 405] on html "BETA My Workspace New app Marketplace Integrations Recent New App New App New A…" at bounding box center [573, 273] width 1147 height 547
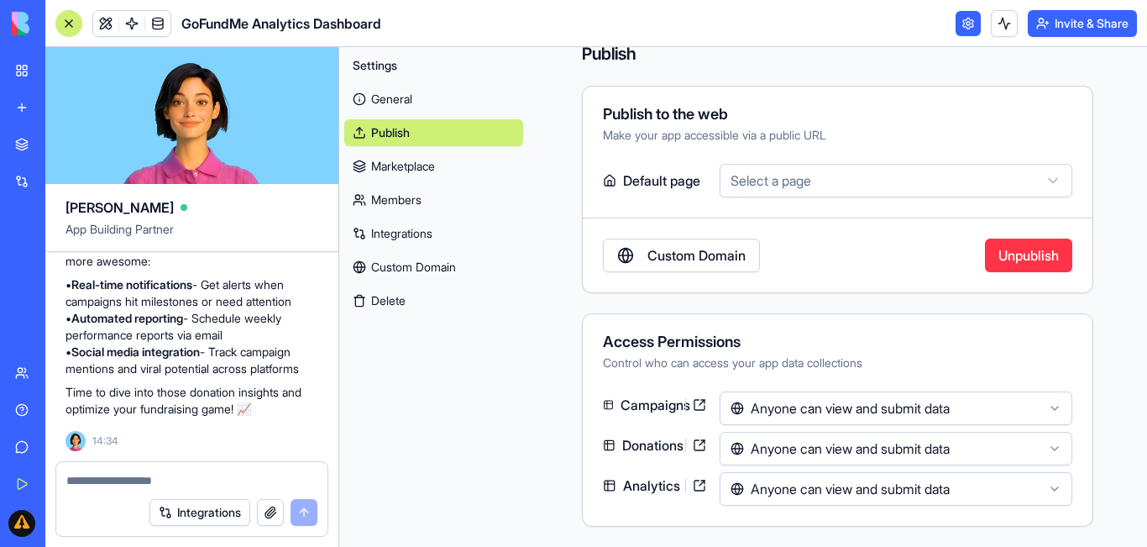
click at [297, 208] on div "[PERSON_NAME]" at bounding box center [192, 201] width 253 height 34
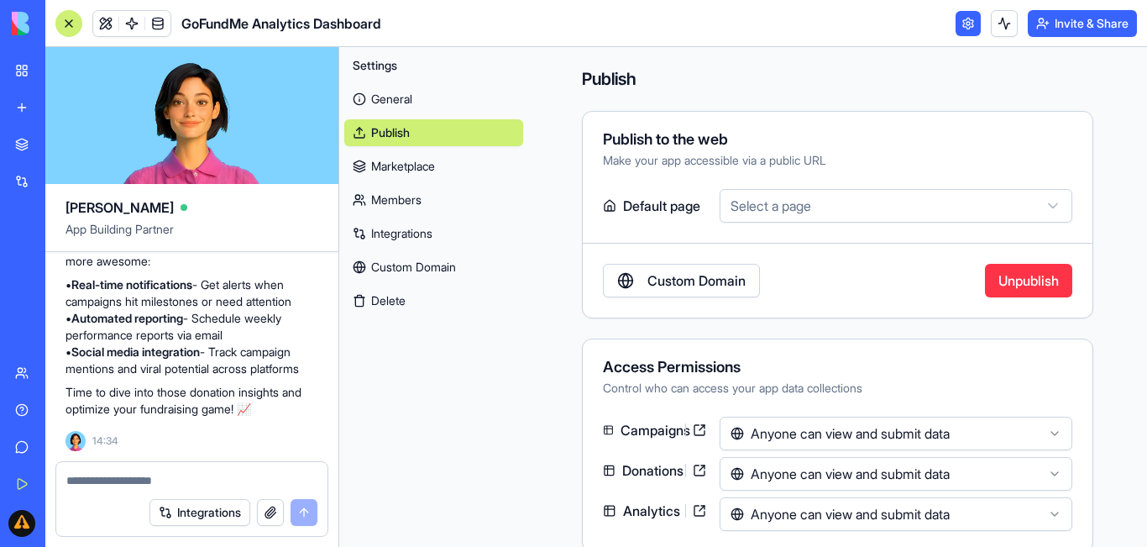
click at [414, 76] on button "Settings" at bounding box center [433, 65] width 179 height 27
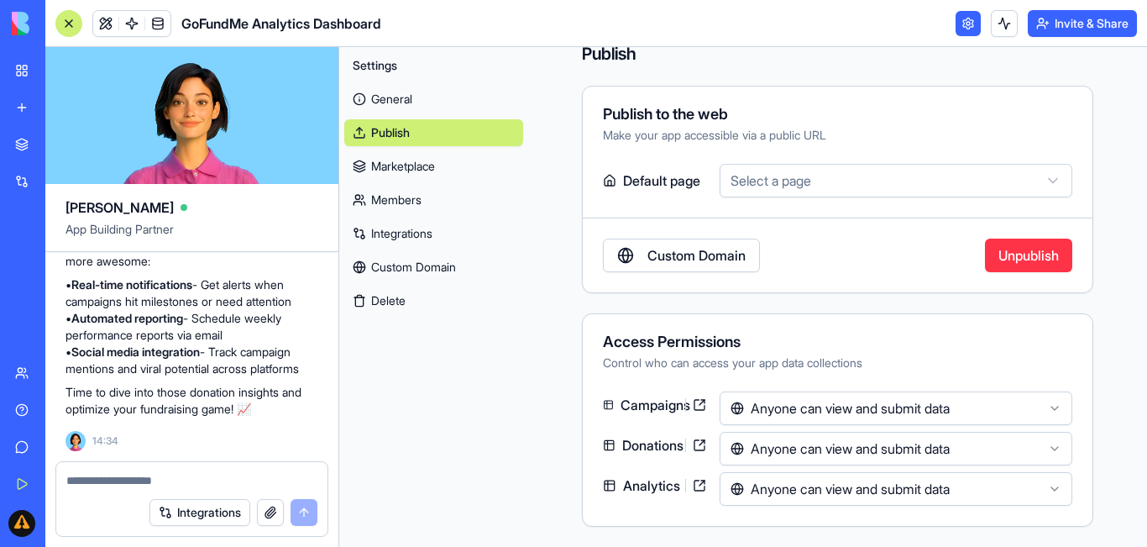
click at [1063, 11] on button "Invite & Share" at bounding box center [1082, 23] width 109 height 27
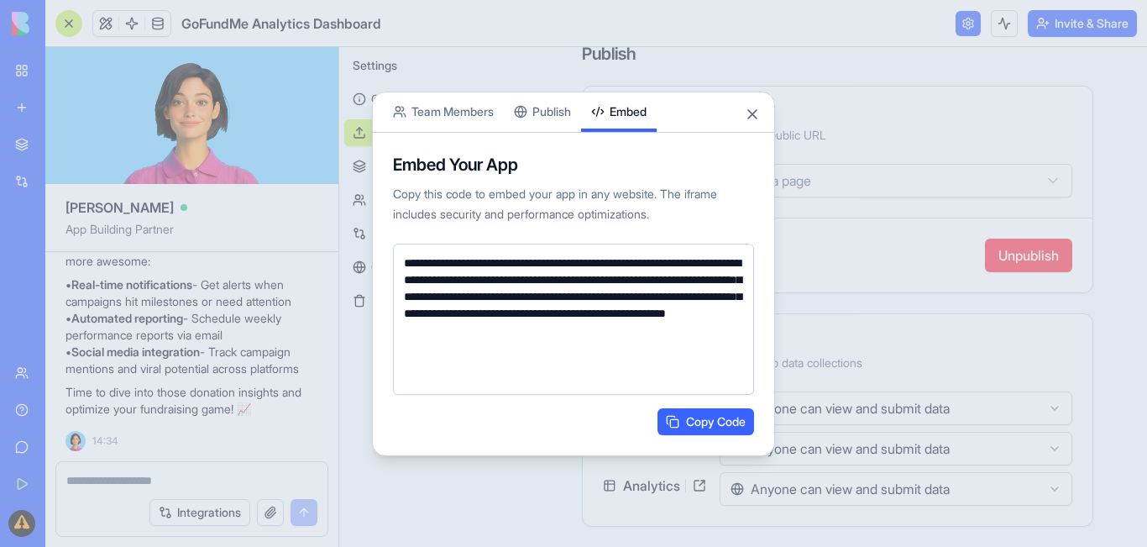
click at [605, 108] on button "Embed" at bounding box center [619, 111] width 76 height 39
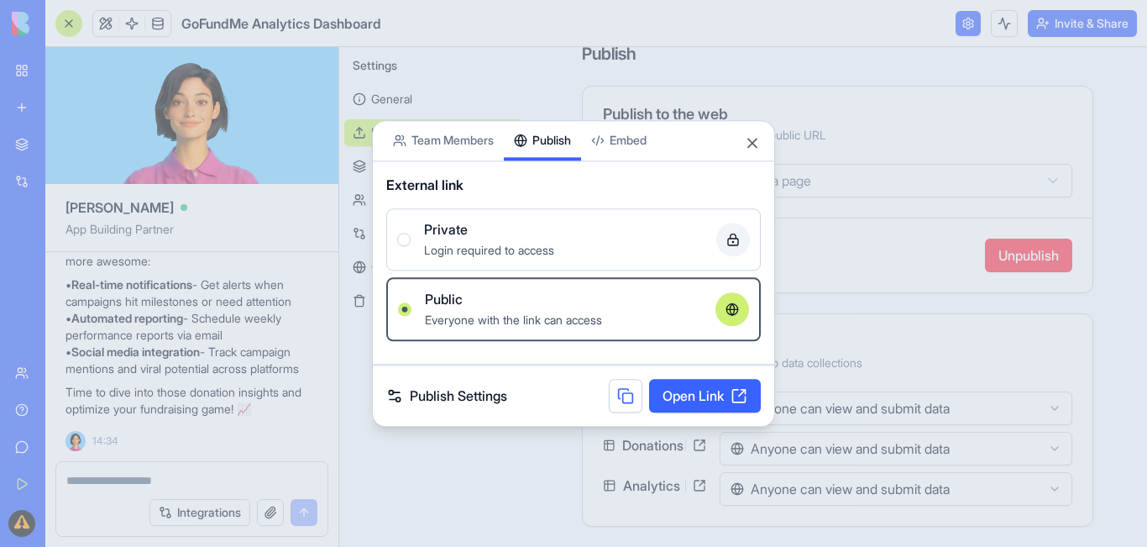
click at [573, 129] on div "Share App Team Members Publish Embed External link Private Login required to ac…" at bounding box center [573, 273] width 403 height 307
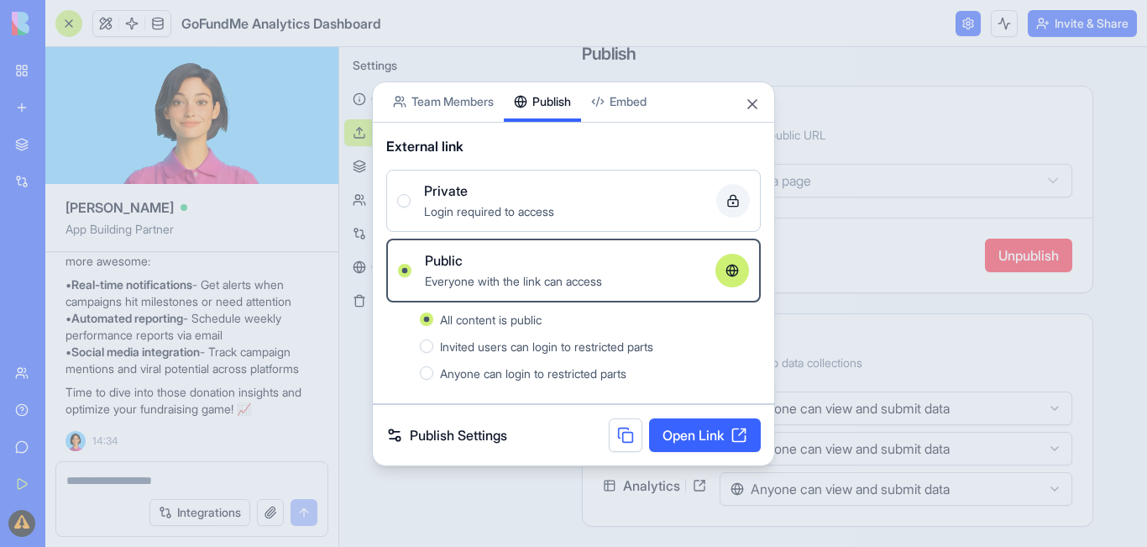
click at [694, 432] on link "Open Link" at bounding box center [705, 435] width 112 height 34
